Goal: Task Accomplishment & Management: Manage account settings

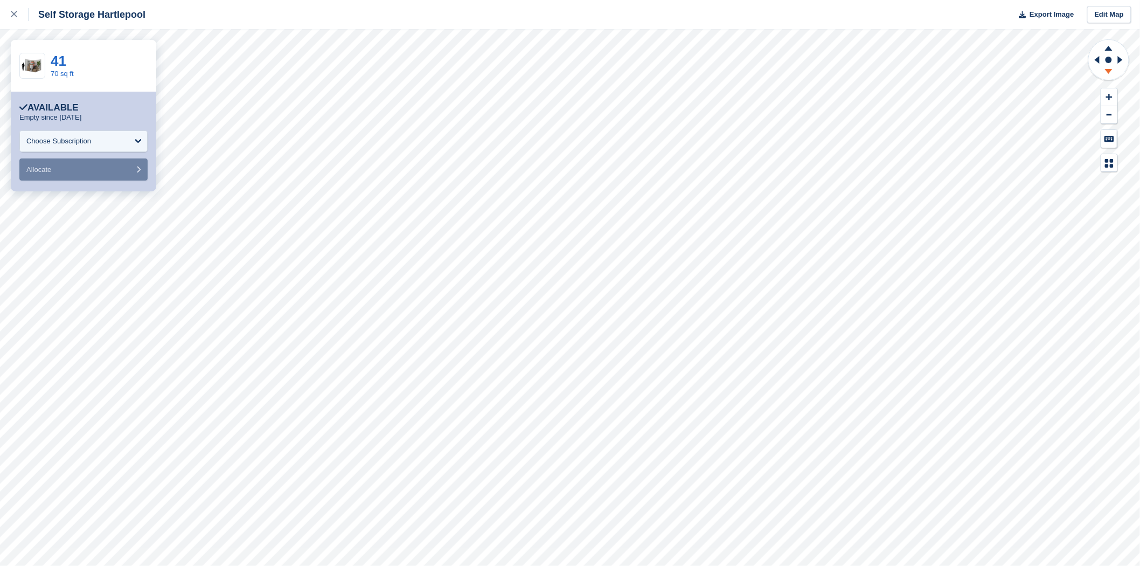
click at [1108, 71] on icon at bounding box center [1109, 71] width 8 height 5
click at [1113, 48] on icon at bounding box center [1109, 46] width 28 height 13
click at [1108, 46] on icon at bounding box center [1109, 46] width 28 height 13
click at [1111, 72] on icon at bounding box center [1109, 71] width 8 height 5
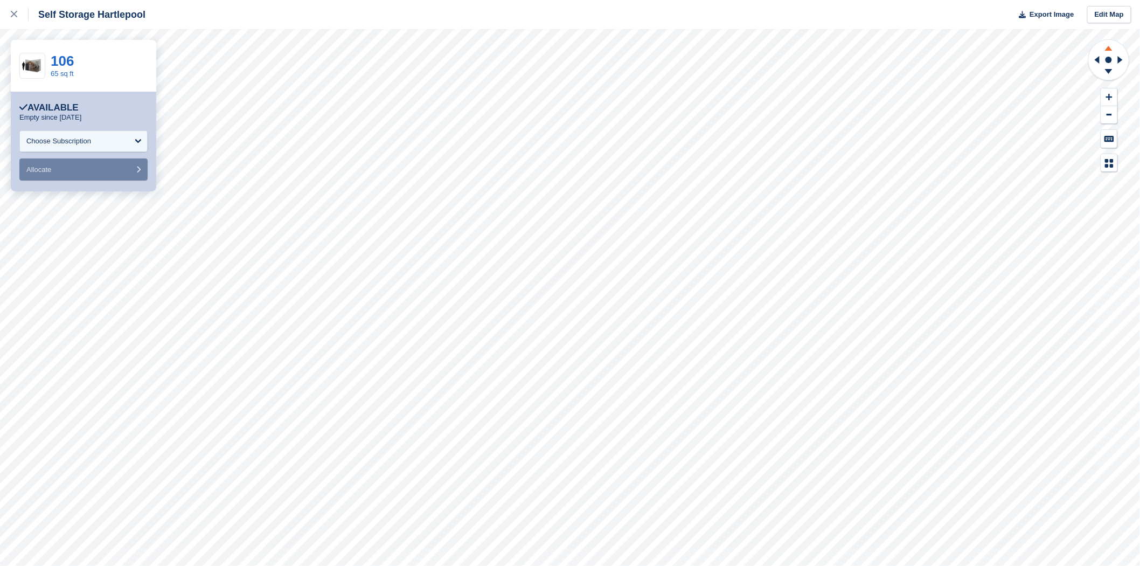
click at [1103, 51] on icon at bounding box center [1109, 46] width 28 height 13
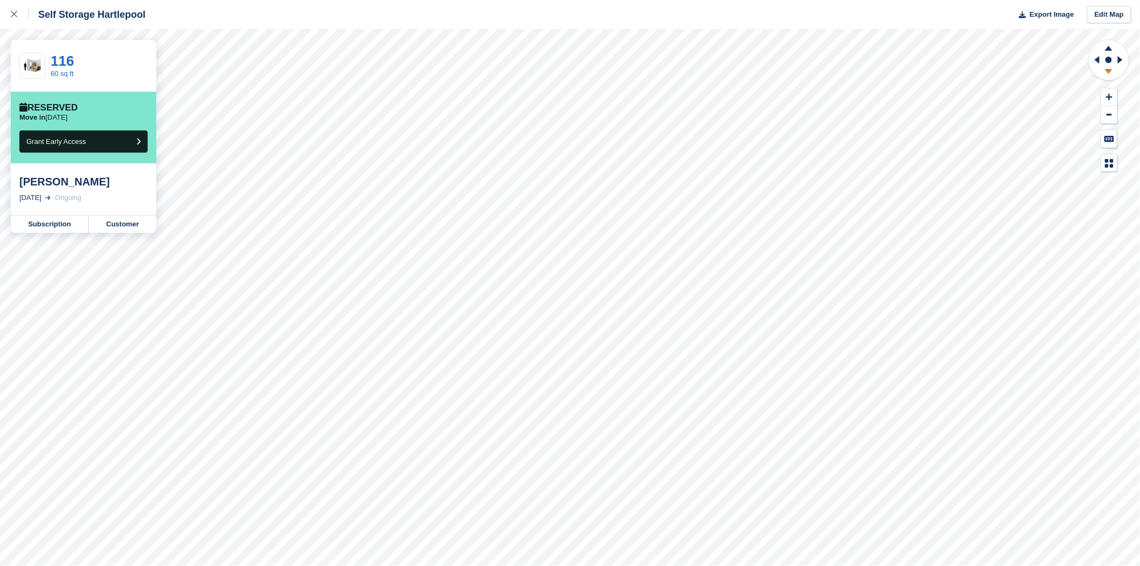
click at [1107, 70] on icon at bounding box center [1109, 71] width 8 height 5
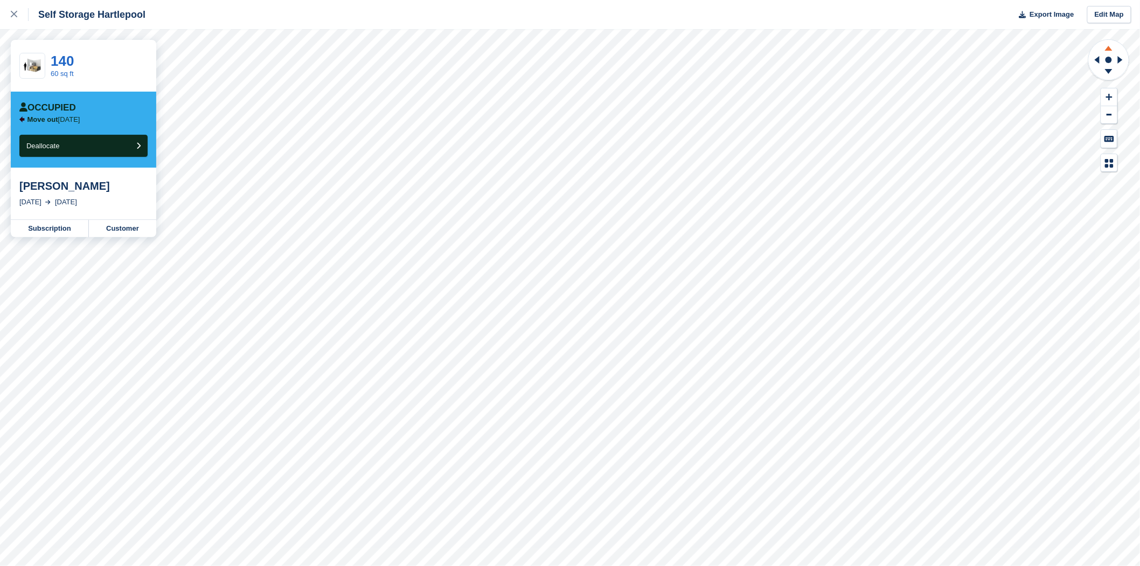
click at [1111, 51] on icon at bounding box center [1109, 46] width 28 height 13
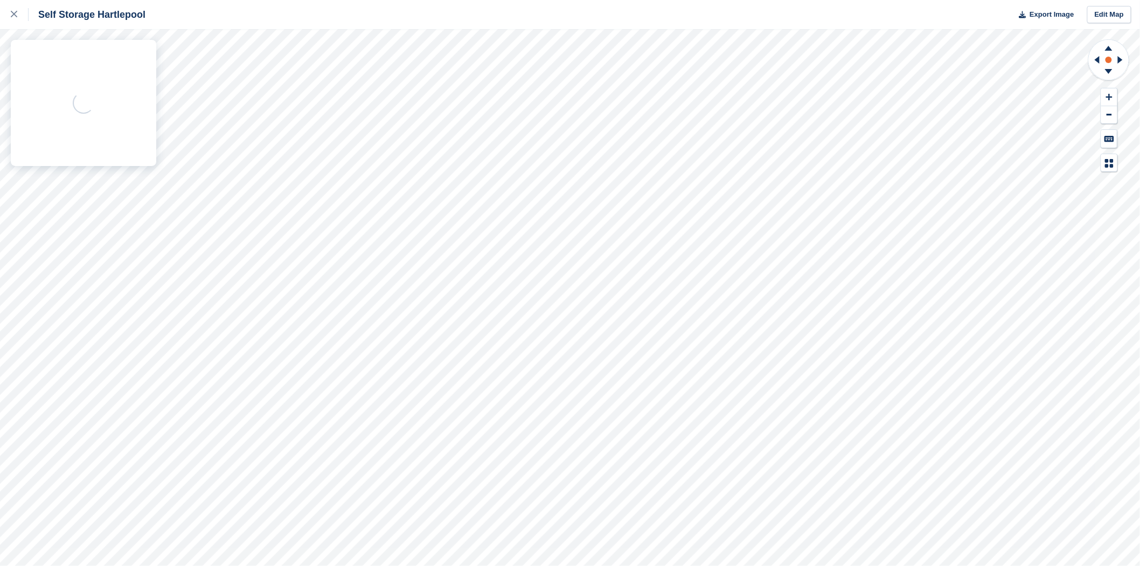
click at [1109, 65] on rect at bounding box center [1108, 59] width 13 height 13
click at [1109, 50] on icon at bounding box center [1109, 48] width 8 height 5
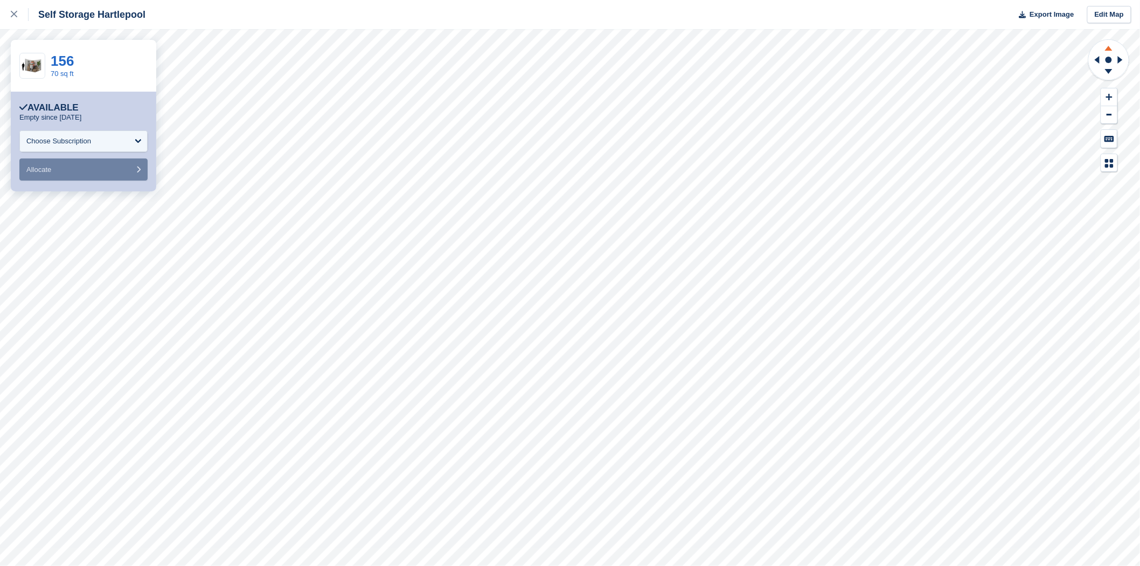
click at [1109, 50] on icon at bounding box center [1109, 48] width 8 height 5
click at [1108, 98] on icon at bounding box center [1109, 97] width 6 height 8
click at [1108, 98] on icon at bounding box center [1109, 97] width 6 height 6
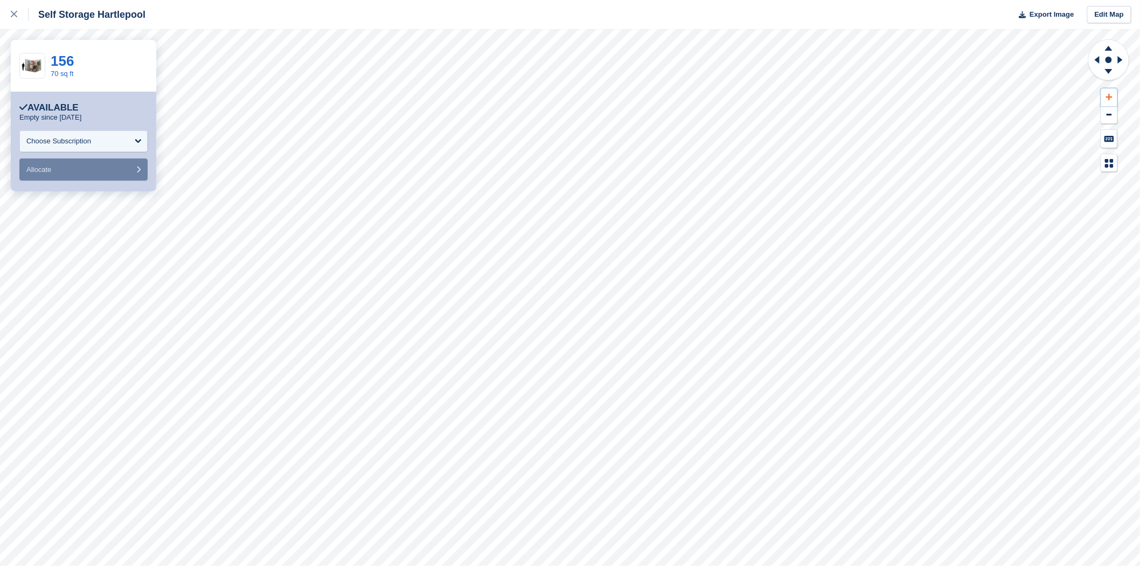
click at [1108, 98] on icon at bounding box center [1109, 97] width 6 height 6
drag, startPoint x: 1094, startPoint y: 58, endPoint x: 1122, endPoint y: 101, distance: 50.7
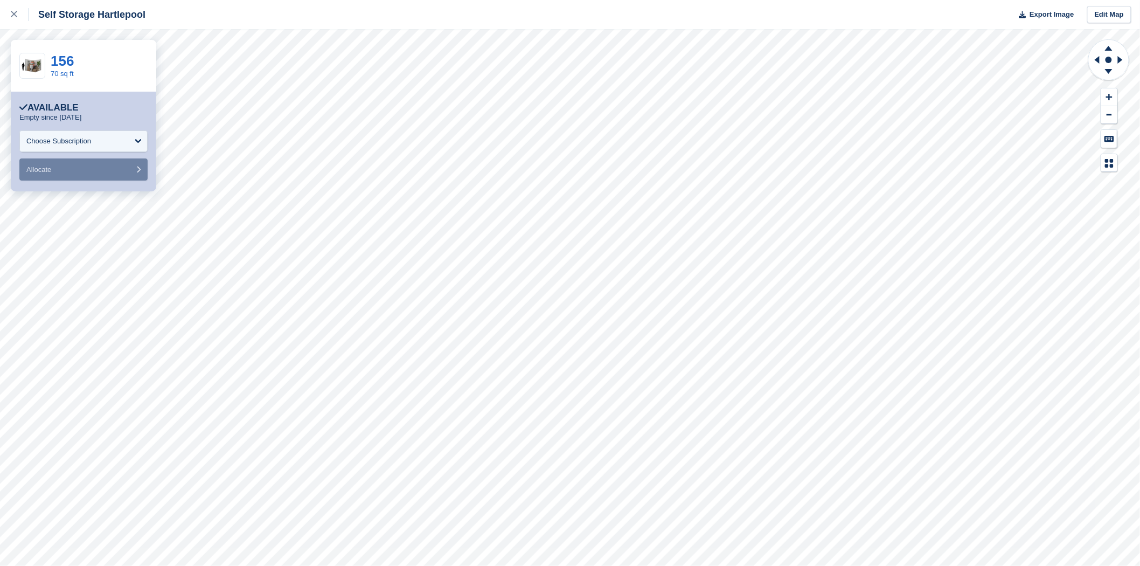
click at [1095, 66] on icon at bounding box center [1095, 60] width 13 height 28
click at [1108, 101] on button at bounding box center [1109, 97] width 16 height 18
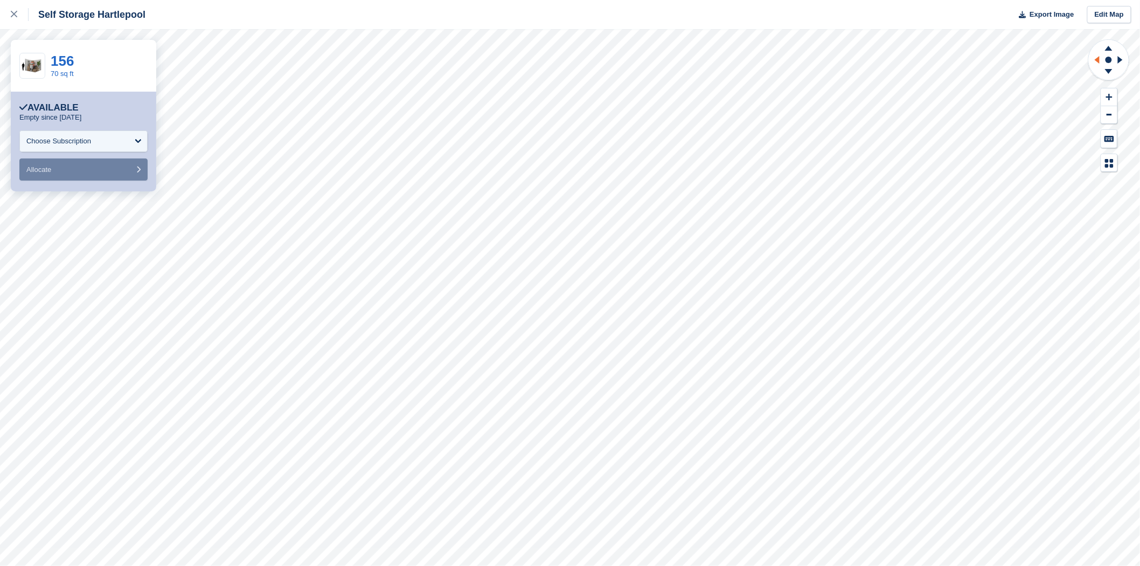
click at [1099, 63] on icon at bounding box center [1095, 60] width 13 height 28
click at [1116, 68] on icon at bounding box center [1109, 72] width 28 height 13
click at [1114, 71] on icon at bounding box center [1109, 72] width 28 height 13
click at [1108, 45] on icon at bounding box center [1109, 46] width 28 height 13
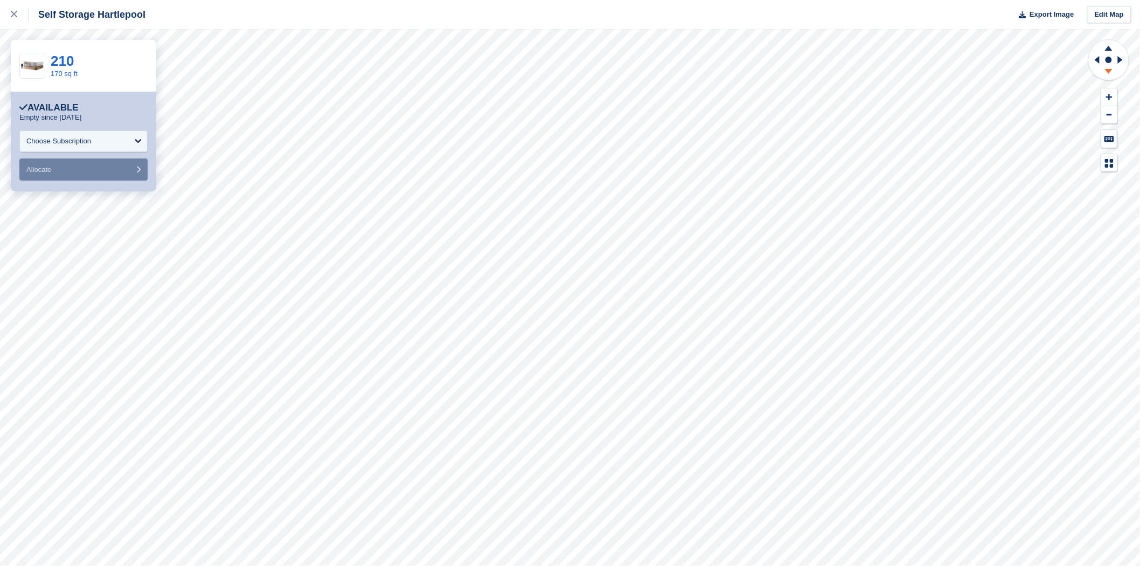
click at [1105, 70] on icon at bounding box center [1109, 72] width 28 height 13
click at [1112, 70] on icon at bounding box center [1109, 71] width 8 height 5
click at [1107, 46] on icon at bounding box center [1109, 46] width 28 height 13
click at [1109, 64] on rect at bounding box center [1108, 59] width 13 height 13
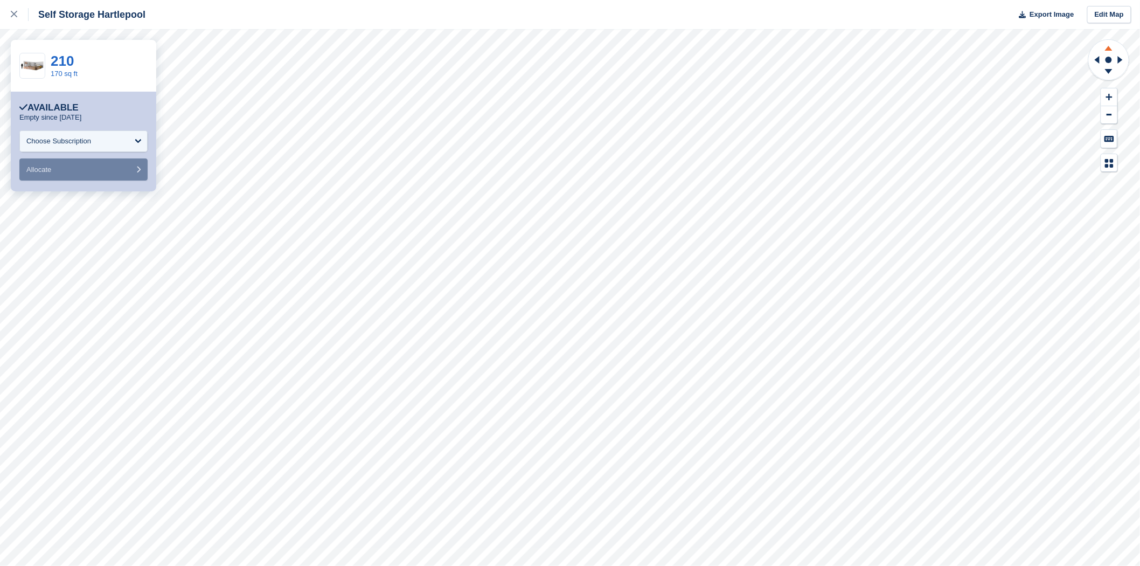
click at [1109, 49] on icon at bounding box center [1109, 48] width 8 height 5
click at [1109, 92] on button at bounding box center [1109, 97] width 16 height 18
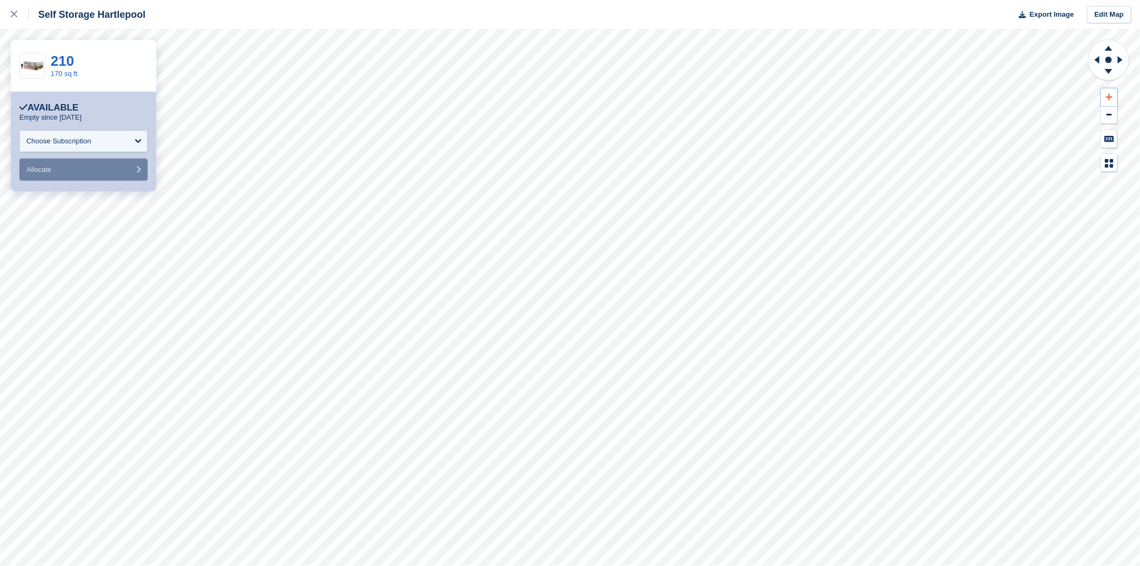
click at [1109, 92] on button at bounding box center [1109, 97] width 16 height 18
click at [1121, 59] on icon at bounding box center [1120, 60] width 5 height 8
click at [1096, 57] on icon at bounding box center [1095, 60] width 13 height 28
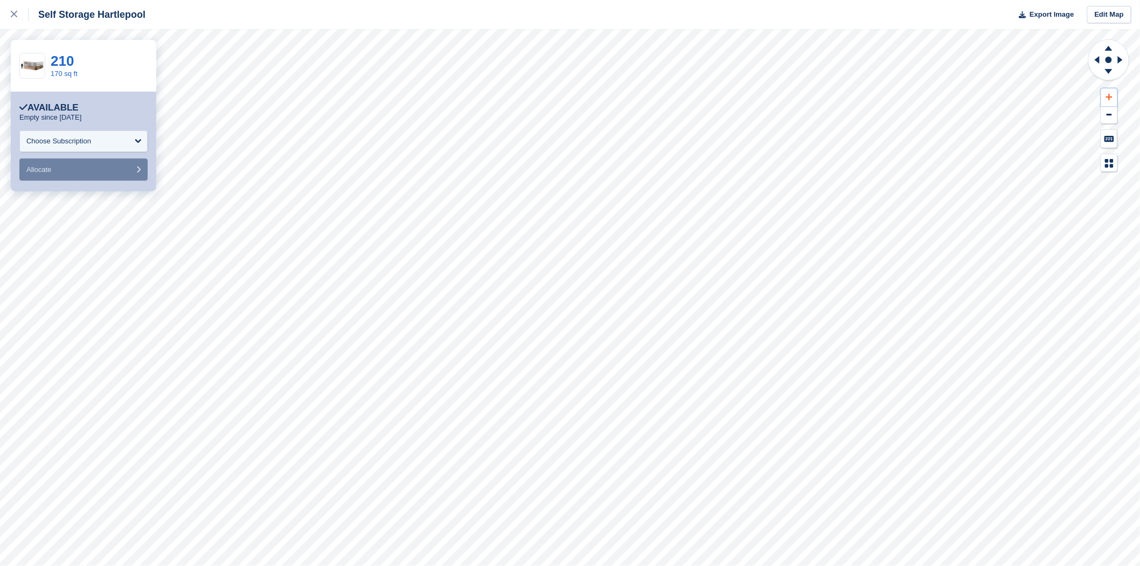
click at [1111, 94] on icon at bounding box center [1109, 97] width 6 height 8
click at [1095, 61] on icon at bounding box center [1095, 60] width 13 height 28
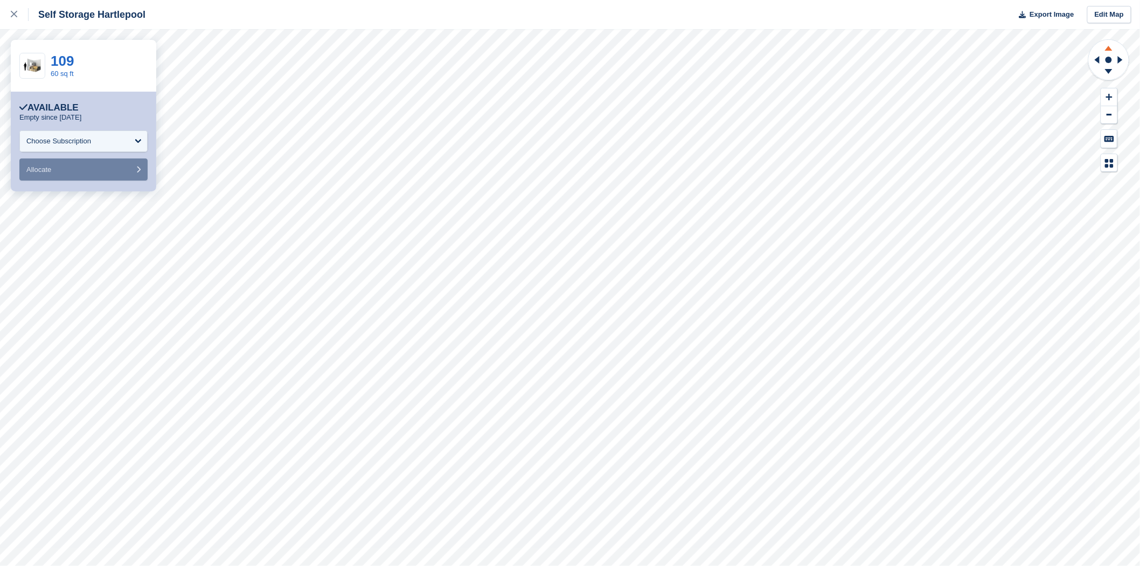
click at [1107, 49] on icon at bounding box center [1109, 48] width 8 height 5
click at [1113, 74] on icon at bounding box center [1109, 72] width 28 height 13
click at [17, 13] on icon at bounding box center [14, 14] width 6 height 6
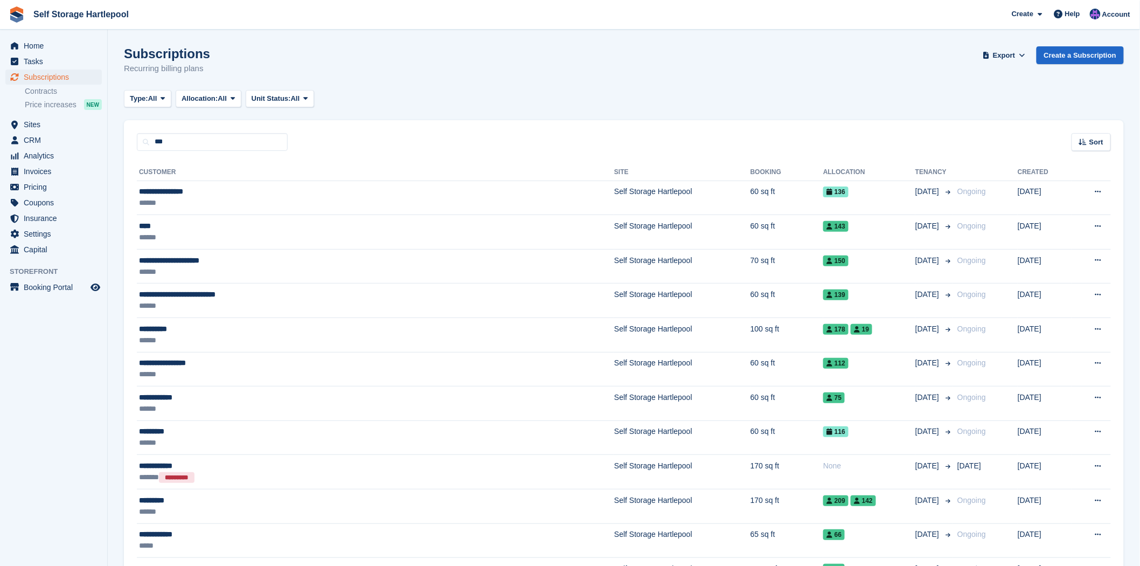
type input "***"
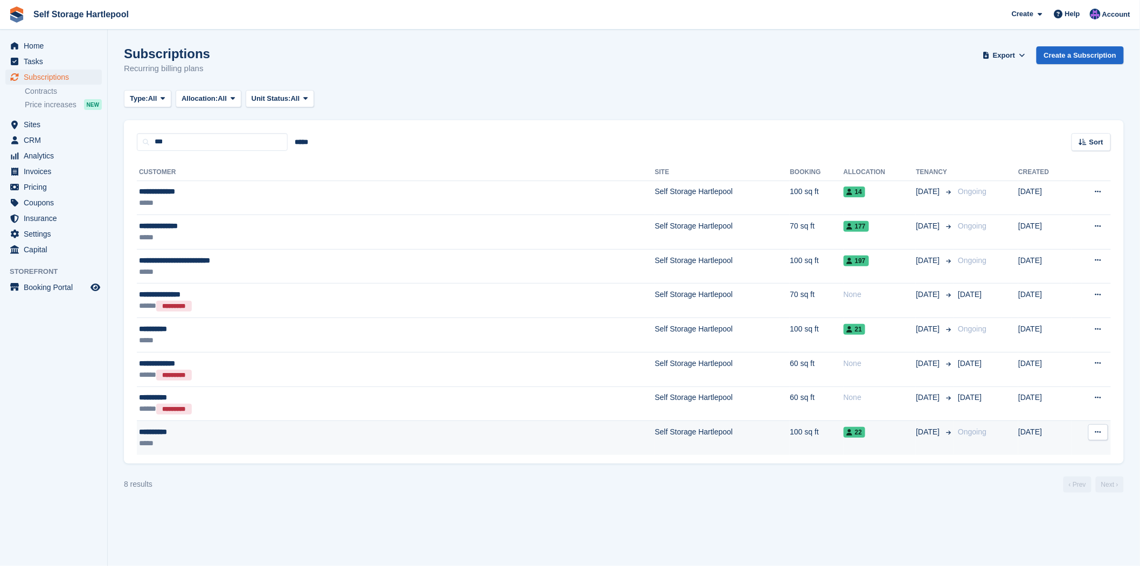
click at [209, 443] on div "*****" at bounding box center [287, 443] width 297 height 11
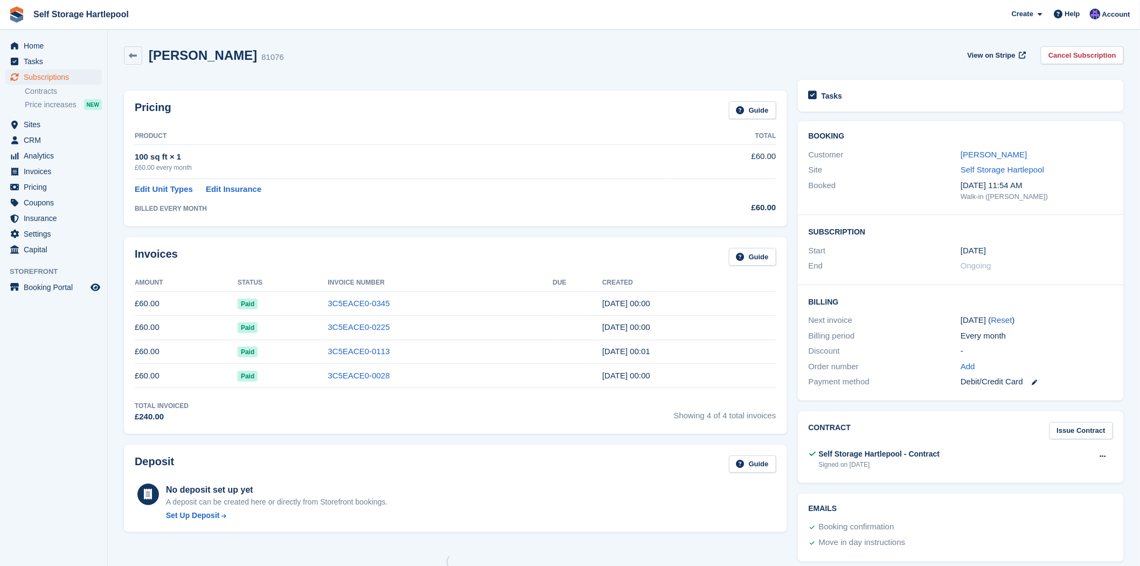
scroll to position [32, 0]
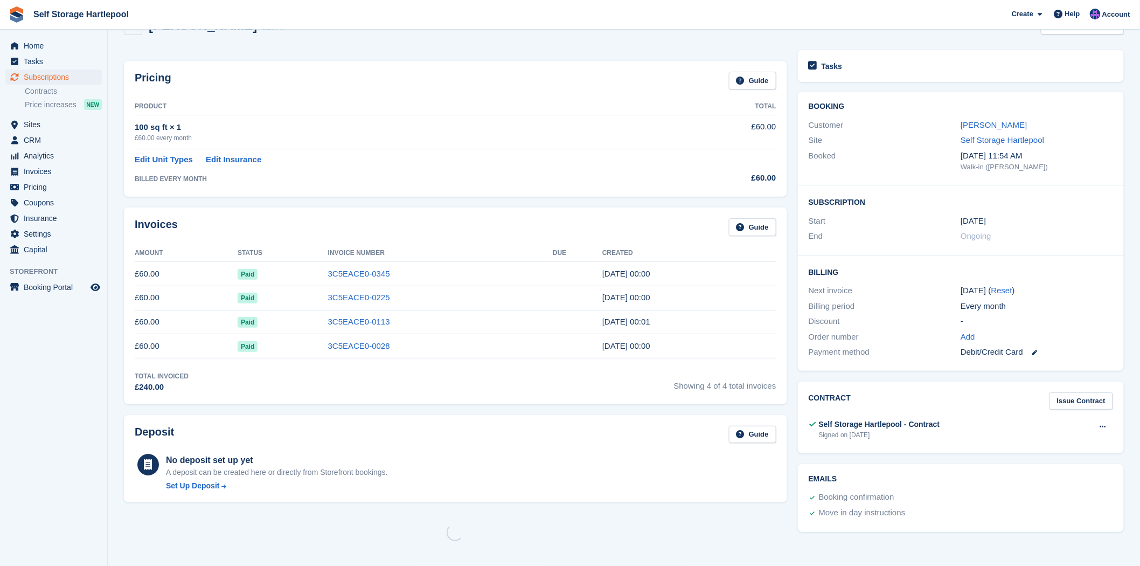
click at [523, 400] on div "Invoices Guide Amount Status Invoice Number Due Created £60.00 Paid 3C5EACE0-03…" at bounding box center [455, 305] width 663 height 196
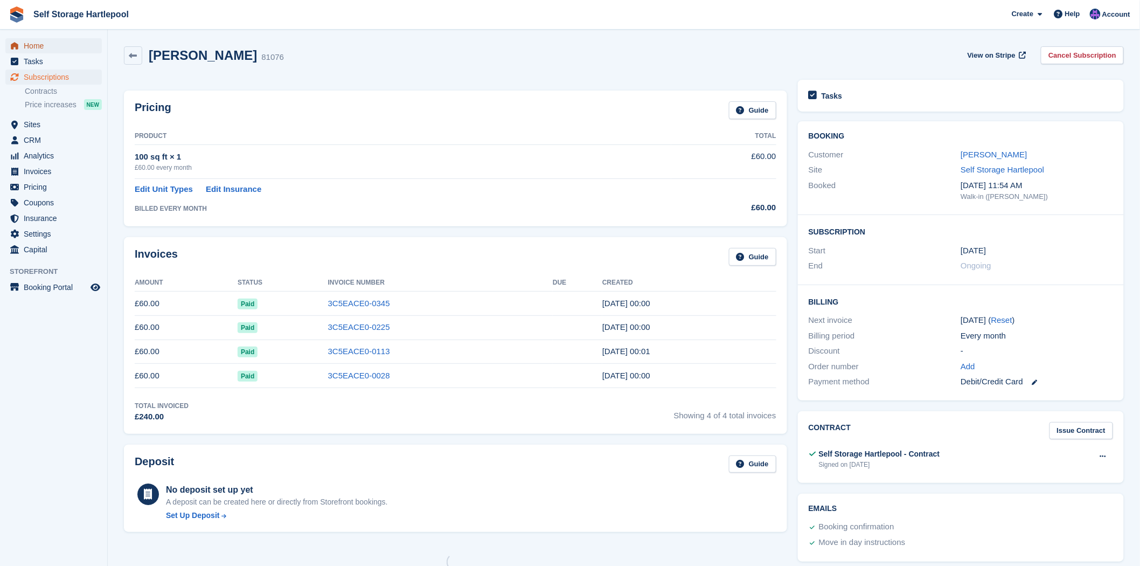
click at [45, 44] on span "Home" at bounding box center [56, 45] width 65 height 15
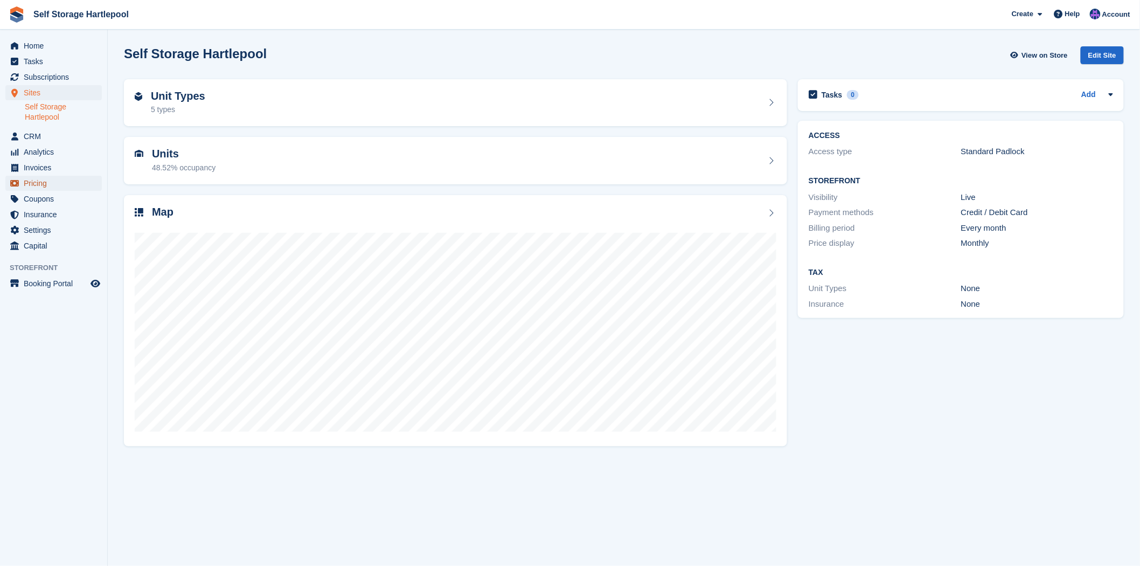
click at [32, 186] on span "Pricing" at bounding box center [56, 183] width 65 height 15
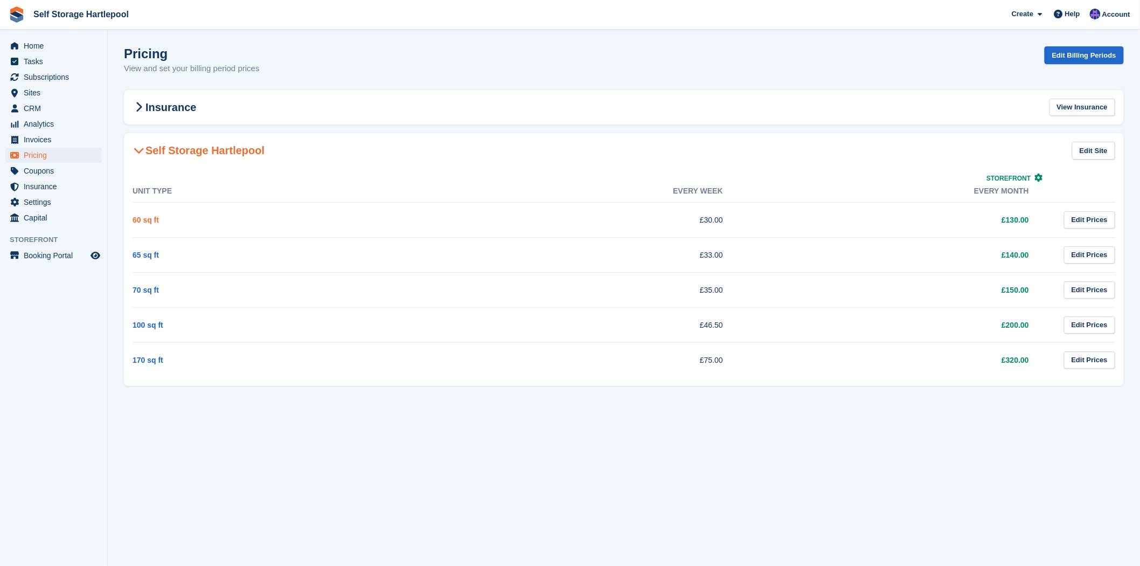
drag, startPoint x: 1048, startPoint y: 362, endPoint x: 134, endPoint y: 223, distance: 924.5
click at [134, 223] on tbody "60 sq ft £30.00 £130.00 Edit Prices 65 sq ft £33.00 £140.00 Edit Prices 70 sq f…" at bounding box center [624, 289] width 983 height 175
copy tbody "60 sq ft £30.00 £130.00 Edit Prices 65 sq ft £33.00 £140.00 Edit Prices 70 sq f…"
